Goal: Task Accomplishment & Management: Use online tool/utility

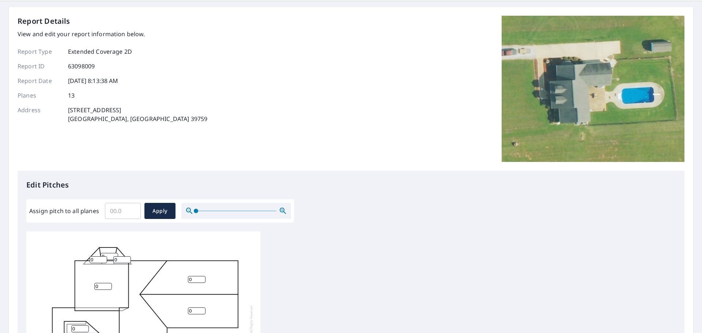
scroll to position [49, 0]
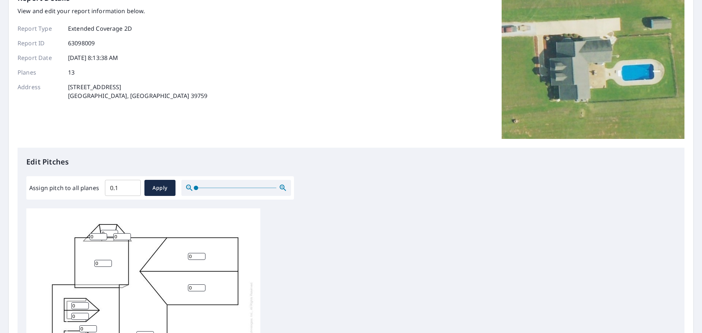
click at [129, 186] on input "0.1" at bounding box center [123, 188] width 36 height 20
type input "0"
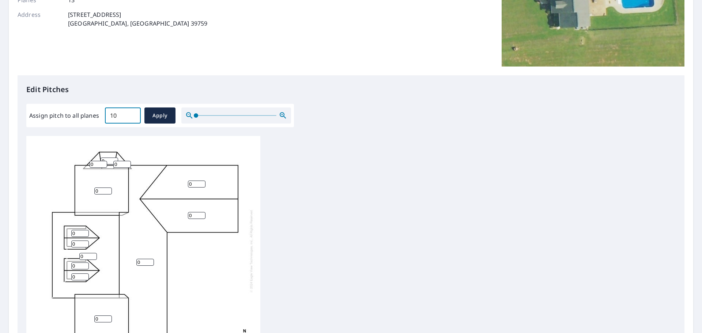
scroll to position [146, 0]
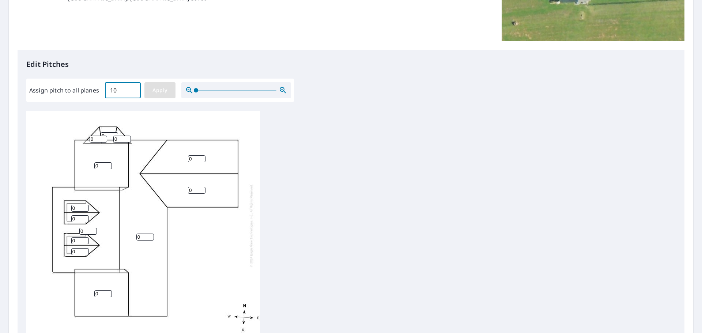
type input "10"
click at [159, 90] on span "Apply" at bounding box center [159, 90] width 19 height 9
type input "10"
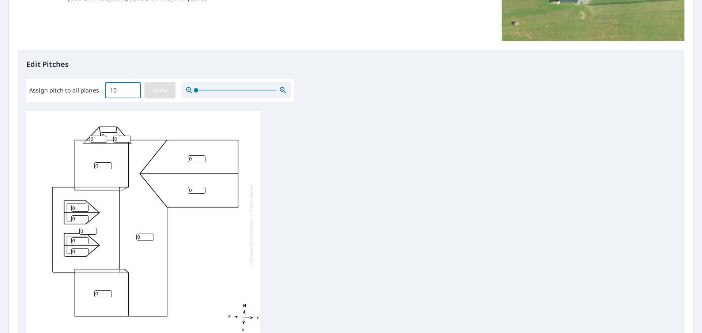
type input "10"
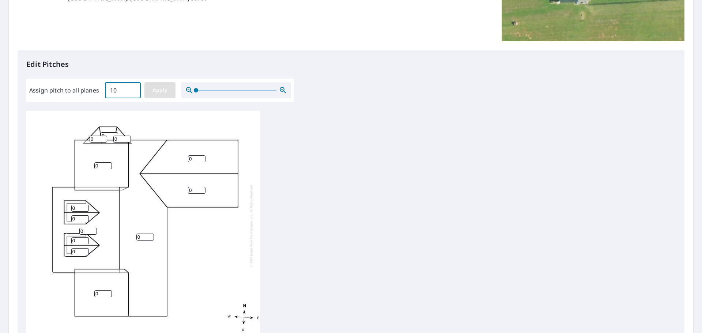
type input "10"
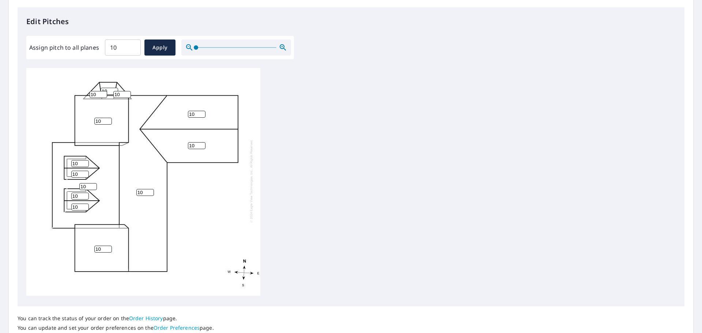
scroll to position [244, 0]
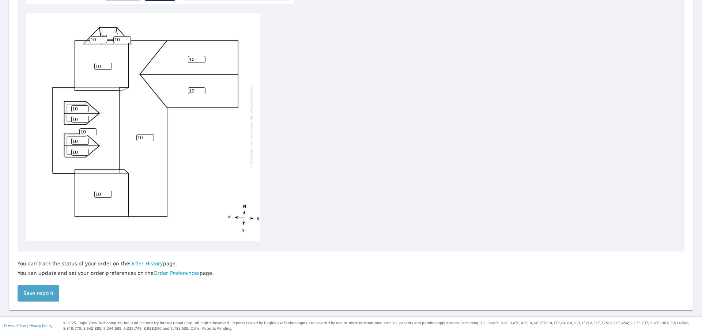
click at [44, 295] on span "Save report" at bounding box center [38, 293] width 30 height 9
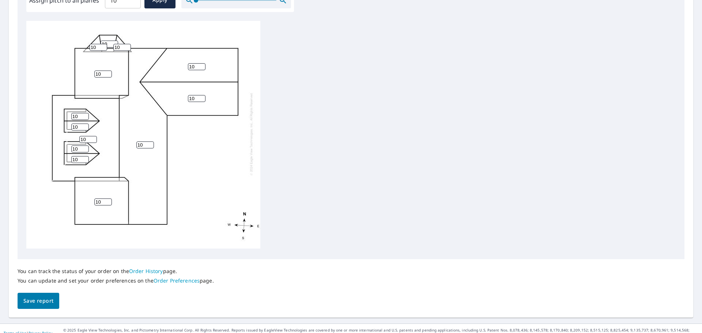
scroll to position [272, 0]
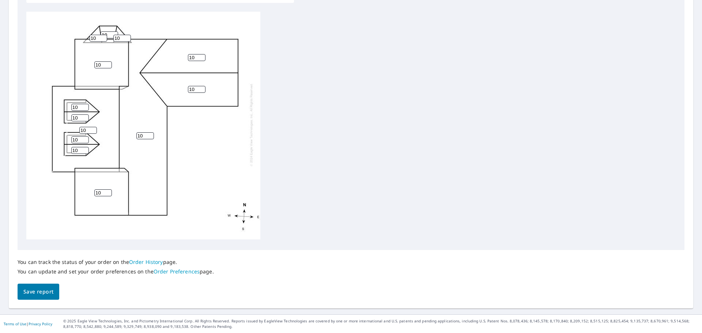
click at [42, 290] on span "Save report" at bounding box center [38, 291] width 30 height 9
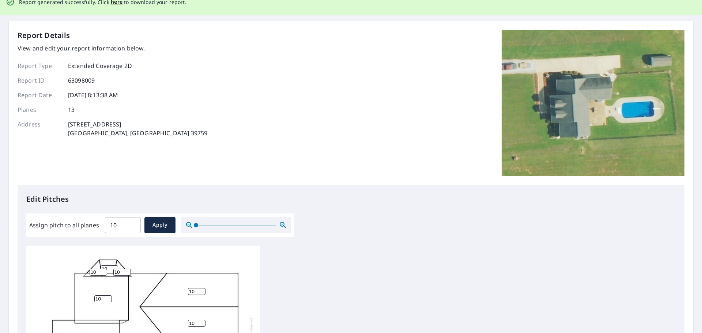
scroll to position [0, 0]
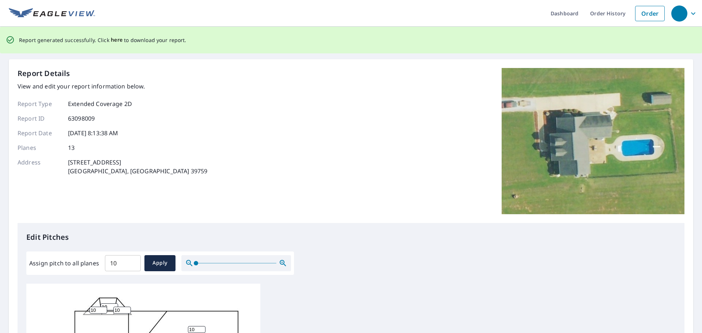
click at [112, 40] on span "here" at bounding box center [117, 39] width 12 height 9
click at [114, 39] on span "here" at bounding box center [117, 39] width 12 height 9
